Goal: Task Accomplishment & Management: Manage account settings

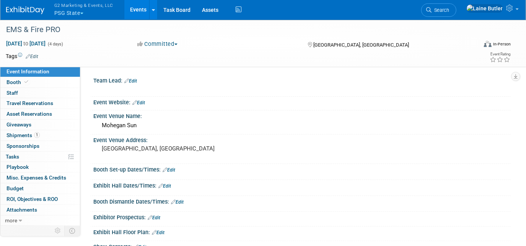
click at [56, 85] on link "Booth" at bounding box center [40, 82] width 80 height 10
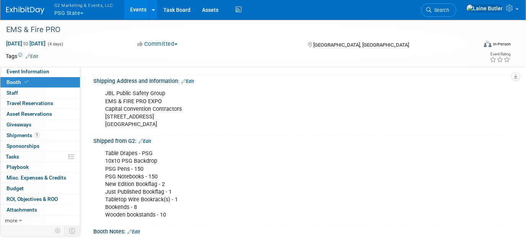
scroll to position [134, 0]
click at [65, 21] on div at bounding box center [238, 22] width 470 height 7
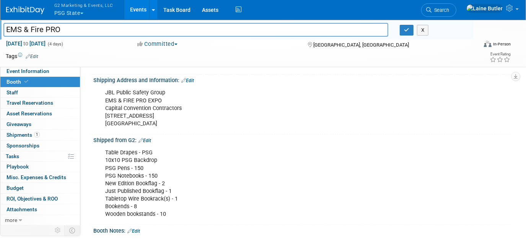
click at [60, 15] on button "G2 Marketing & Events, LLC PSG State" at bounding box center [88, 10] width 69 height 20
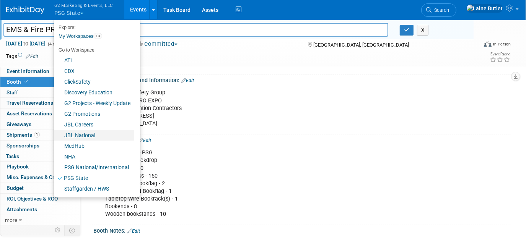
click at [102, 139] on link "JBL National" at bounding box center [94, 135] width 80 height 11
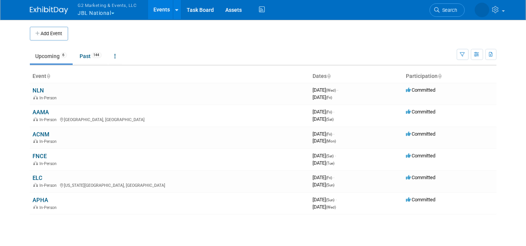
click at [39, 132] on link "ACNM" at bounding box center [41, 134] width 17 height 7
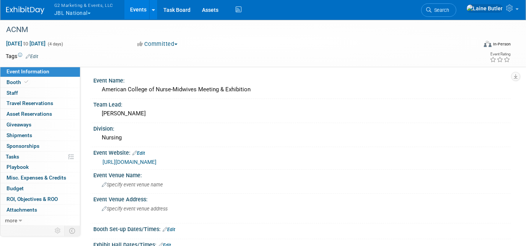
click at [29, 81] on link "Booth" at bounding box center [40, 82] width 80 height 10
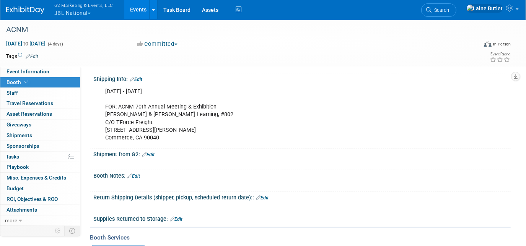
scroll to position [158, 0]
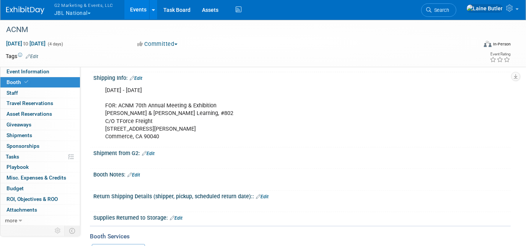
click at [153, 151] on link "Edit" at bounding box center [148, 153] width 13 height 5
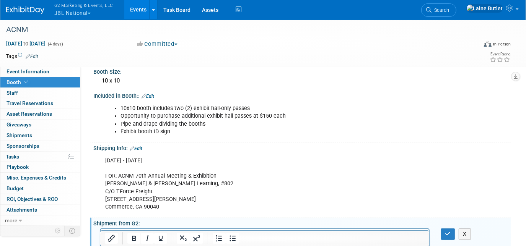
scroll to position [86, 0]
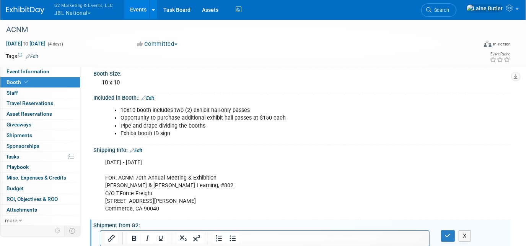
click at [152, 96] on link "Edit" at bounding box center [148, 98] width 13 height 5
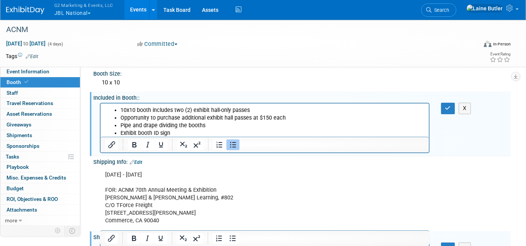
scroll to position [0, 0]
click at [188, 131] on li "Exhibit booth ID sign" at bounding box center [272, 134] width 304 height 8
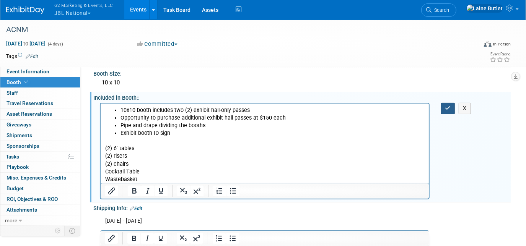
click at [448, 109] on button "button" at bounding box center [448, 108] width 14 height 11
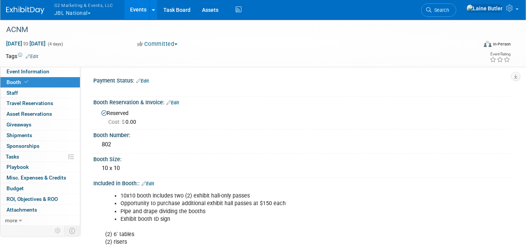
click at [76, 16] on button "G2 Marketing & Events, LLC JBL National" at bounding box center [88, 10] width 69 height 20
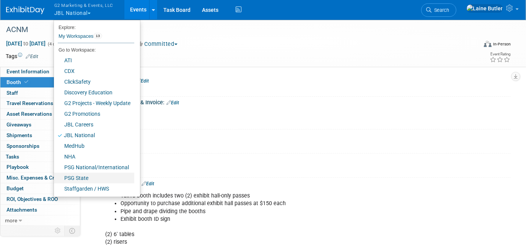
click at [97, 177] on link "PSG State" at bounding box center [94, 178] width 80 height 11
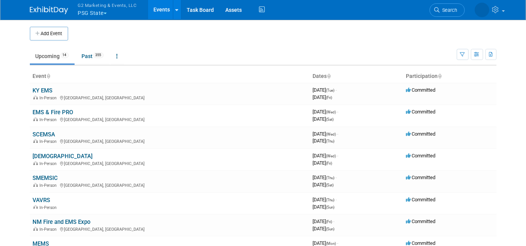
click at [39, 91] on link "KY EMS" at bounding box center [43, 90] width 20 height 7
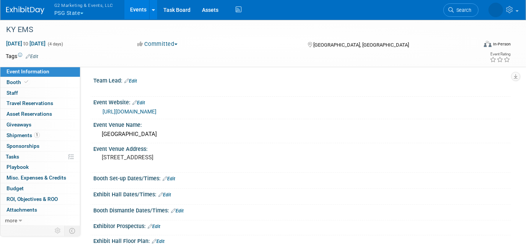
click at [28, 77] on link "Booth" at bounding box center [40, 82] width 80 height 10
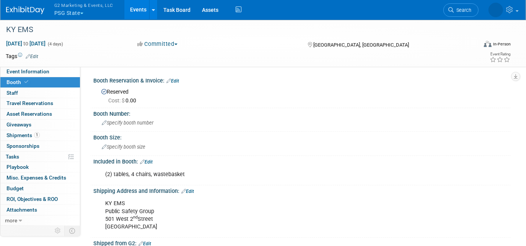
click at [52, 92] on link "0 Staff 0" at bounding box center [40, 93] width 80 height 10
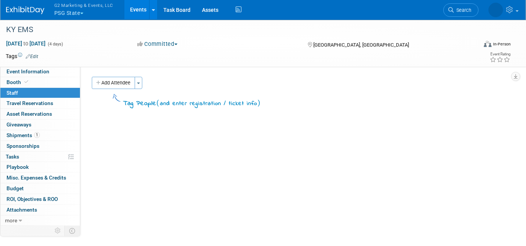
click at [121, 85] on button "Add Attendee" at bounding box center [113, 83] width 43 height 12
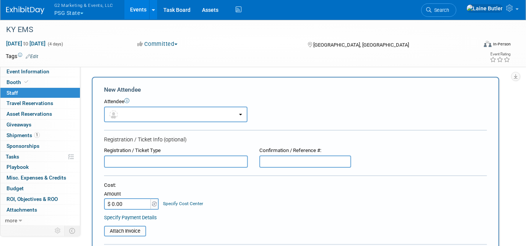
click at [121, 105] on div "Attendee <img src="https://www.exhibitday.com/Images/Unassigned-User-Icon.png" …" at bounding box center [295, 110] width 383 height 24
click at [123, 111] on button "button" at bounding box center [175, 115] width 143 height 16
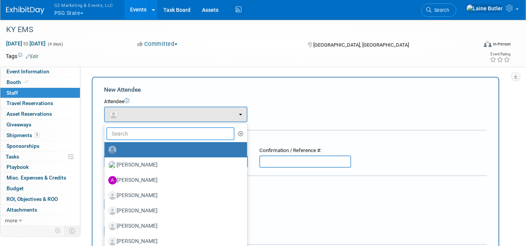
click at [148, 134] on input "text" at bounding box center [170, 133] width 128 height 13
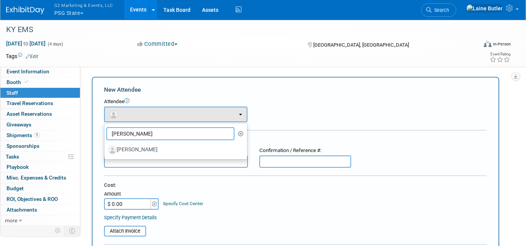
type input "mack"
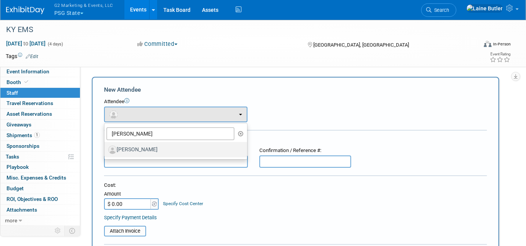
click at [149, 153] on label "Mackenzie Doyle" at bounding box center [173, 150] width 131 height 12
click at [106, 152] on input "Mackenzie Doyle" at bounding box center [103, 149] width 5 height 5
select select "c69832cd-c142-4b5d-aefe-71ab9bd30919"
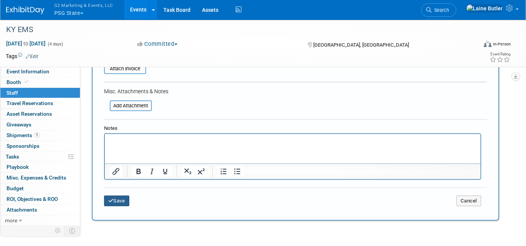
click at [121, 196] on button "Save" at bounding box center [116, 201] width 25 height 11
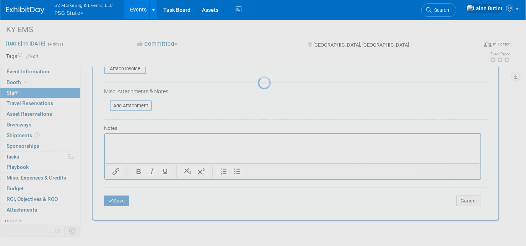
scroll to position [61, 0]
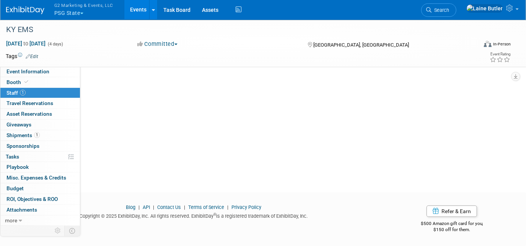
click at [44, 80] on link "Booth" at bounding box center [40, 82] width 80 height 10
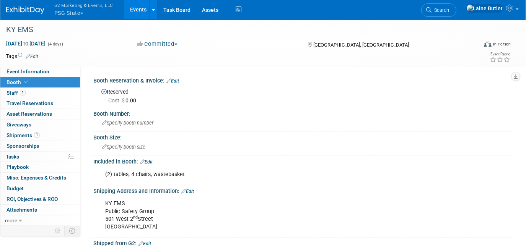
click at [130, 125] on span "Specify booth number" at bounding box center [128, 123] width 52 height 6
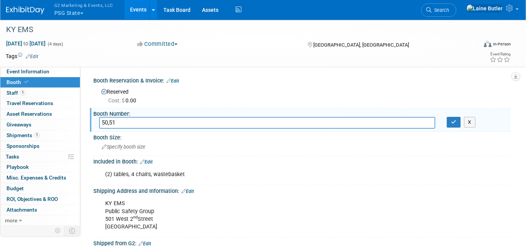
type input "50,51"
click at [456, 122] on icon "button" at bounding box center [453, 122] width 5 height 5
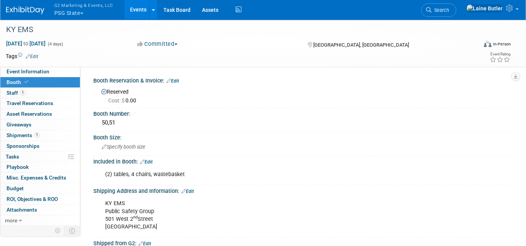
click at [134, 147] on span "Specify booth size" at bounding box center [124, 147] width 44 height 6
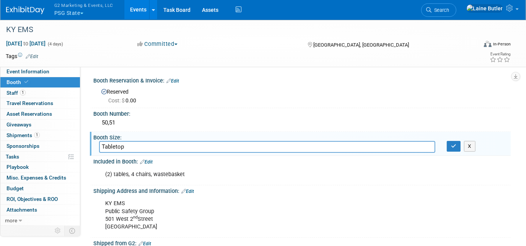
type input "Tabletop"
click at [458, 146] on button "button" at bounding box center [454, 146] width 14 height 11
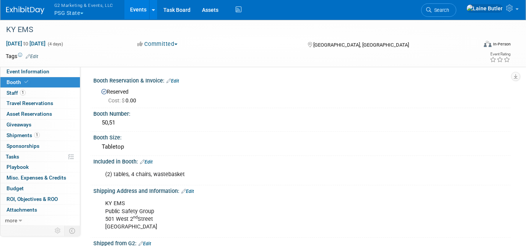
click at [12, 89] on link "1 Staff 1" at bounding box center [40, 93] width 80 height 10
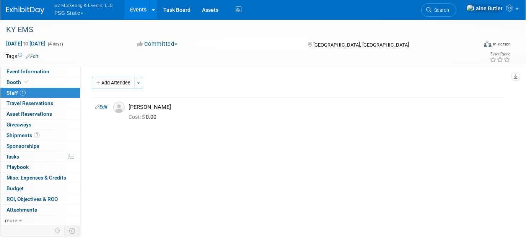
click at [22, 139] on link "1 Shipments 1" at bounding box center [40, 135] width 80 height 10
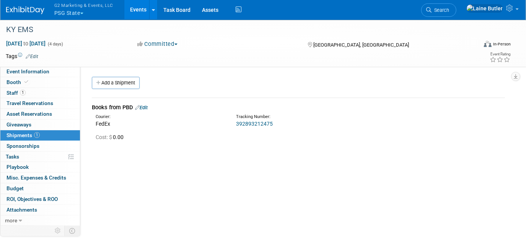
click at [106, 85] on link "Add a Shipment" at bounding box center [116, 83] width 48 height 12
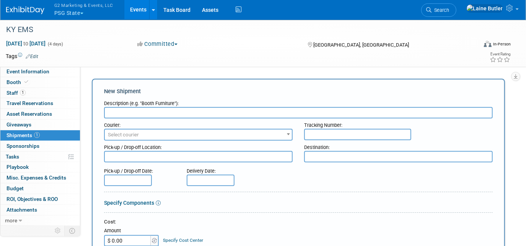
click at [139, 117] on input "text" at bounding box center [298, 112] width 389 height 11
type input "Supplies from g2"
click at [124, 135] on span "Select courier" at bounding box center [123, 135] width 31 height 6
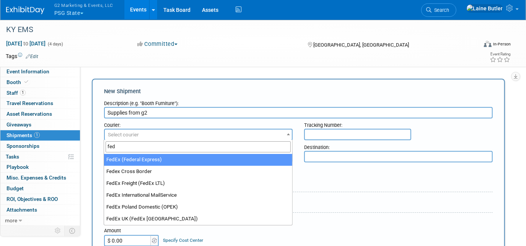
type input "fed"
select select "206"
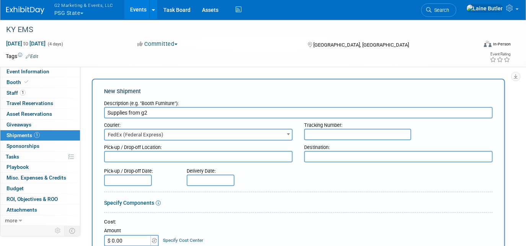
click at [318, 140] on div "Courier: 007EX 17 Post Service (17PostService) 2GO (Negros Navigation) 360 Lion…" at bounding box center [298, 130] width 400 height 22
click at [316, 137] on input "text" at bounding box center [357, 134] width 107 height 11
paste input "8838 5234 9496"
click at [322, 136] on input "8838 5234 9496" at bounding box center [357, 134] width 107 height 11
click at [334, 134] on input "88385234 9496" at bounding box center [357, 134] width 107 height 11
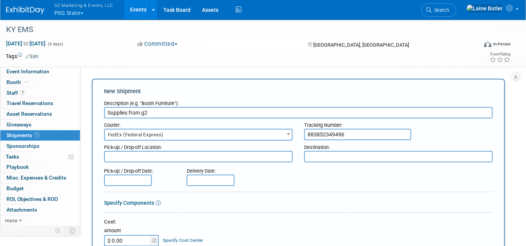
type input "883852349496"
click at [369, 165] on div "Pick-up / Drop-off Date: Delivery Date:" at bounding box center [298, 176] width 400 height 22
click at [358, 158] on textarea at bounding box center [398, 156] width 189 height 11
paste textarea ""KY EMS Public Safety Group 501 West 2nd Street Owensboro, KY 42301""
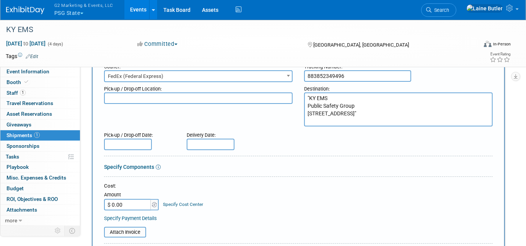
scroll to position [58, 0]
click at [310, 95] on textarea ""KY EMS Public Safety Group 501 West 2nd Street Owensboro, KY 42301" at bounding box center [398, 110] width 189 height 34
drag, startPoint x: 354, startPoint y: 120, endPoint x: 304, endPoint y: 95, distance: 56.3
click at [304, 95] on textarea "KY EMS Public Safety Group 501 West 2nd Street Owensboro, KY 42301" at bounding box center [398, 110] width 189 height 34
type textarea "KY EMS Public Safety Group 501 West 2nd Street Owensboro, KY 42301"
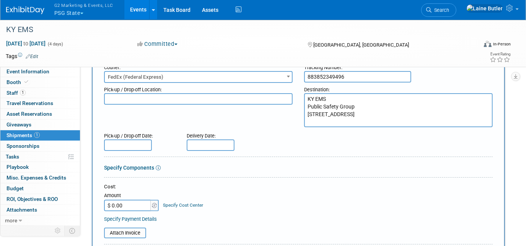
click at [277, 130] on div "Delivery Date:" at bounding box center [231, 140] width 100 height 22
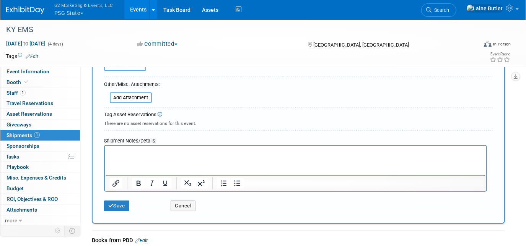
scroll to position [227, 0]
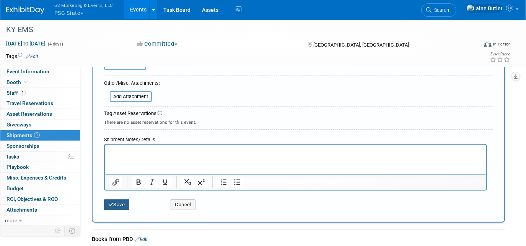
click at [114, 207] on button "Save" at bounding box center [116, 205] width 25 height 11
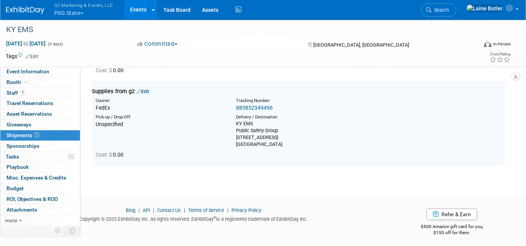
scroll to position [0, 0]
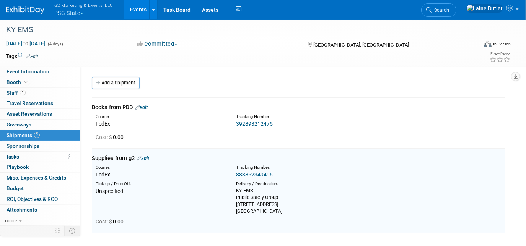
click at [147, 106] on link "Edit" at bounding box center [141, 108] width 13 height 6
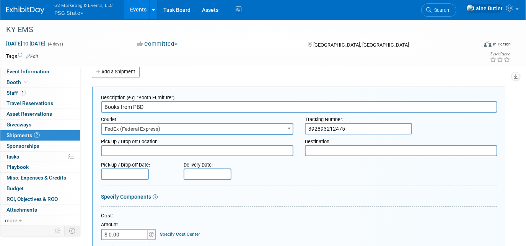
click at [318, 149] on textarea at bounding box center [401, 150] width 192 height 11
paste textarea "KY EMS Public Safety Group 501 West 2nd Street Owensboro, KY 42301"
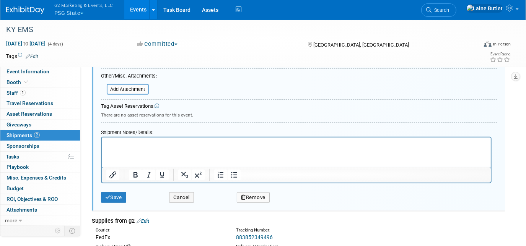
type textarea "KY EMS Public Safety Group 501 West 2nd Street Owensboro, KY 42301"
click at [117, 192] on button "Save" at bounding box center [113, 197] width 25 height 11
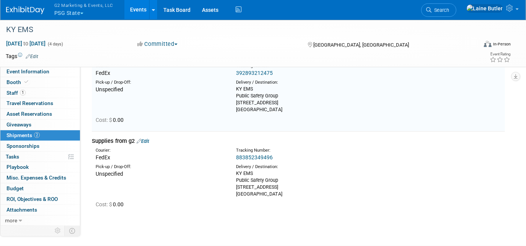
scroll to position [7, 0]
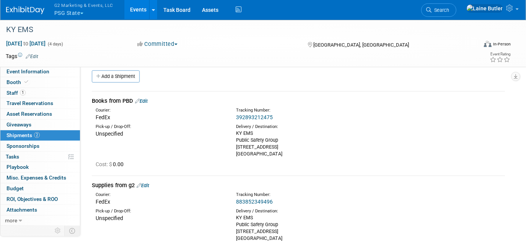
click at [113, 77] on link "Add a Shipment" at bounding box center [116, 76] width 48 height 12
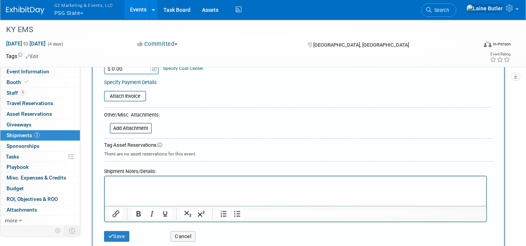
scroll to position [173, 0]
type input "Outbound Through fedex"
click at [112, 237] on button "Save" at bounding box center [116, 235] width 25 height 11
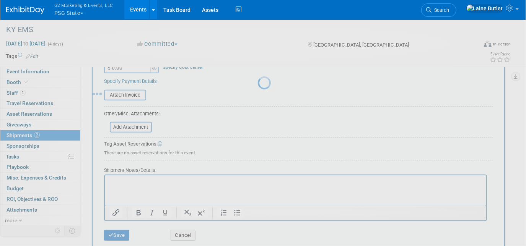
scroll to position [154, 0]
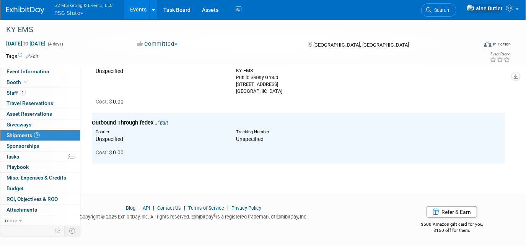
click at [24, 11] on img at bounding box center [25, 11] width 38 height 8
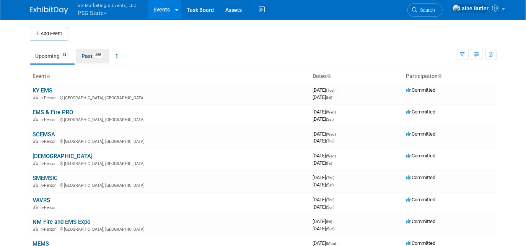
click at [85, 62] on link "Past 355" at bounding box center [92, 56] width 33 height 15
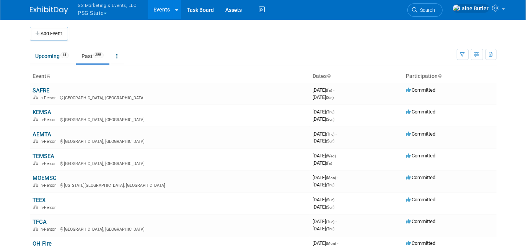
click at [41, 89] on link "SAFRE" at bounding box center [41, 90] width 17 height 7
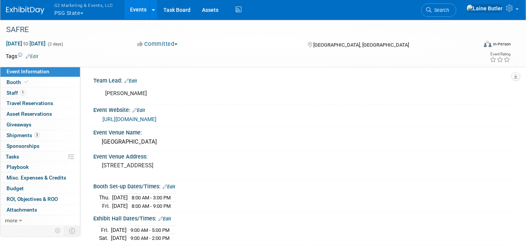
click at [18, 138] on link "3 Shipments 3" at bounding box center [40, 135] width 80 height 10
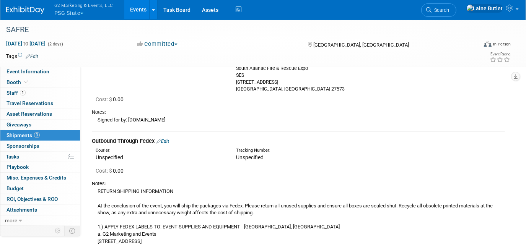
scroll to position [287, 0]
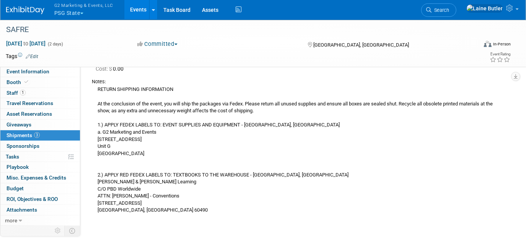
drag, startPoint x: 95, startPoint y: 88, endPoint x: 158, endPoint y: 209, distance: 137.1
click at [158, 209] on div "RETURN SHIPPING INFORMATION At the conclusion of the event, you will ship the p…" at bounding box center [298, 149] width 413 height 129
copy div "RETURN SHIPPING INFORMATION At the conclusion of the event, you will ship the p…"
click at [18, 7] on img at bounding box center [25, 11] width 38 height 8
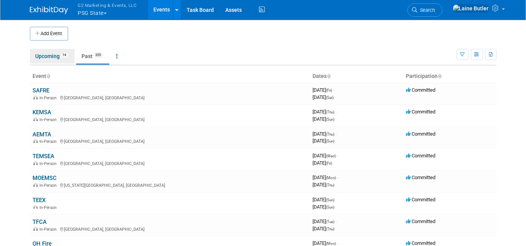
click at [49, 59] on link "Upcoming 14" at bounding box center [52, 56] width 45 height 15
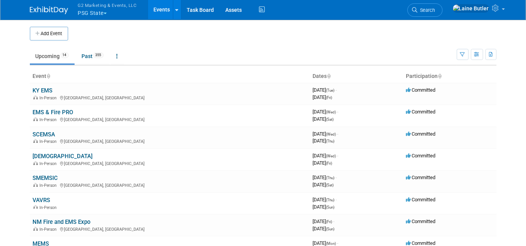
click at [48, 88] on link "KY EMS" at bounding box center [43, 90] width 20 height 7
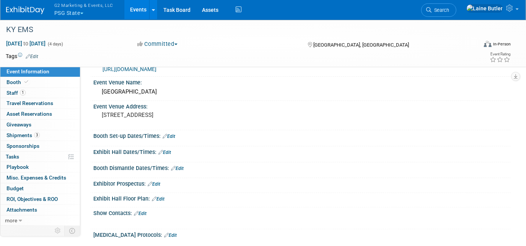
scroll to position [43, 0]
click at [27, 134] on span "Shipments 3" at bounding box center [23, 135] width 33 height 6
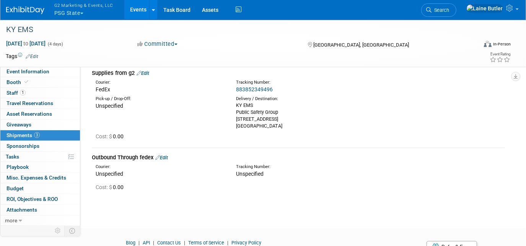
scroll to position [124, 0]
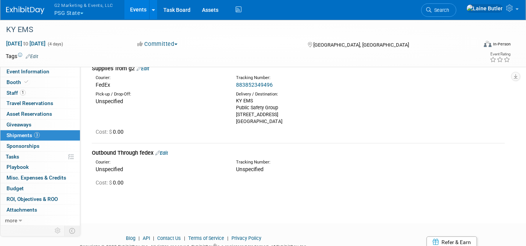
click at [169, 149] on div "Outbound Through fedex Edit" at bounding box center [298, 153] width 413 height 8
click at [168, 150] on link "Edit" at bounding box center [161, 153] width 13 height 6
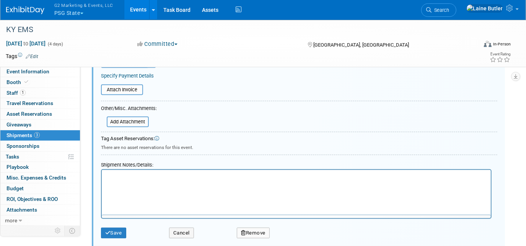
scroll to position [0, 0]
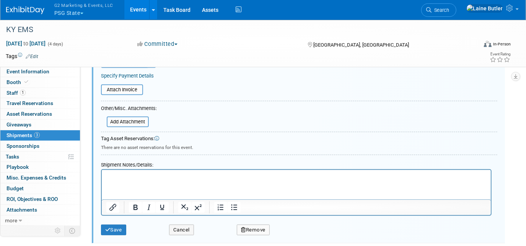
click at [120, 169] on div at bounding box center [296, 192] width 391 height 47
click at [116, 170] on html at bounding box center [295, 175] width 389 height 11
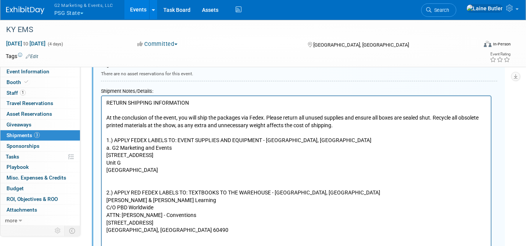
scroll to position [494, 0]
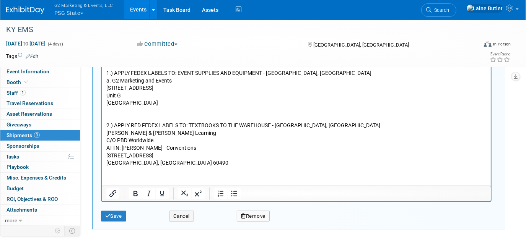
click at [117, 216] on button "Save" at bounding box center [113, 216] width 25 height 11
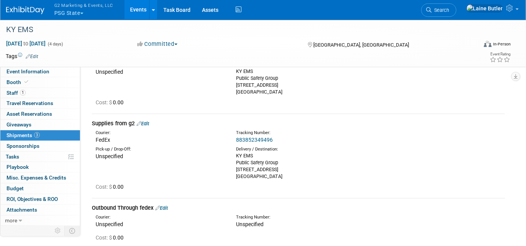
scroll to position [0, 0]
